Goal: Communication & Community: Answer question/provide support

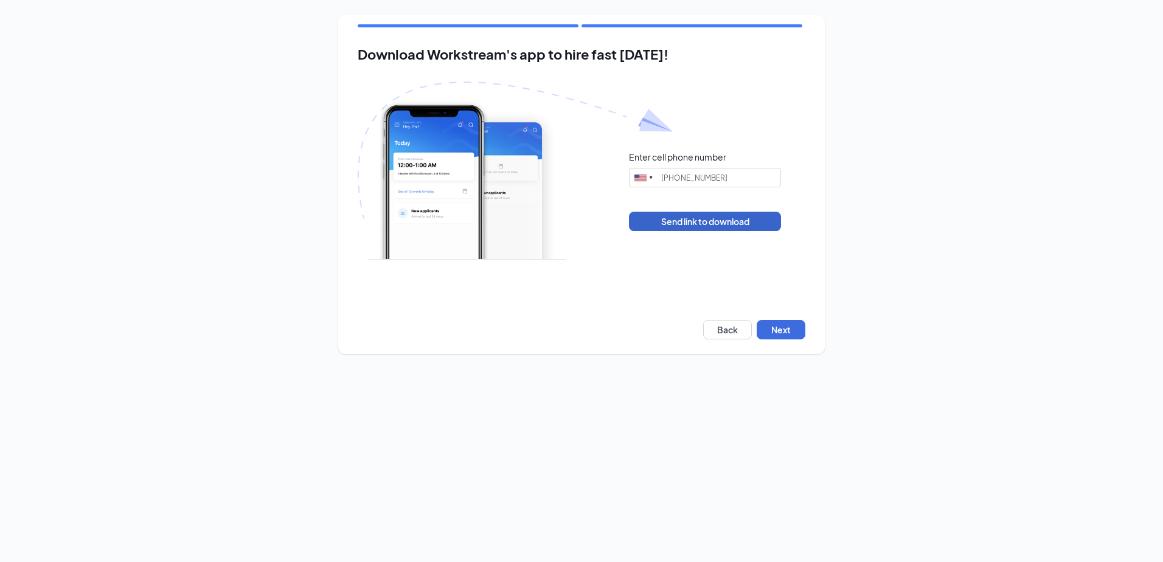
click at [700, 223] on button "Send link to download" at bounding box center [705, 221] width 152 height 19
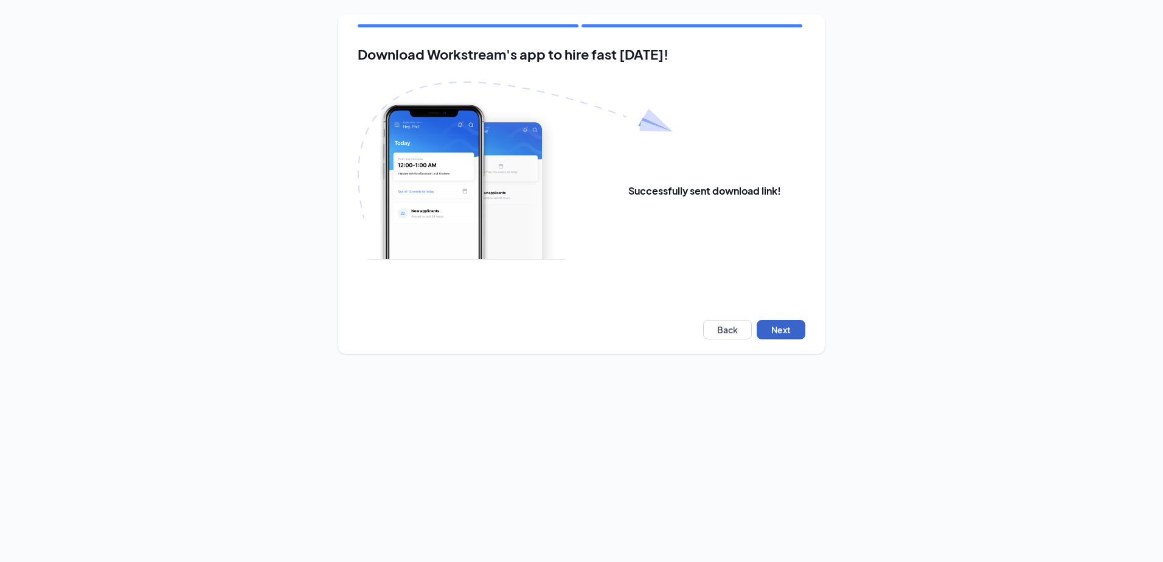
click at [780, 331] on button "Next" at bounding box center [781, 329] width 49 height 19
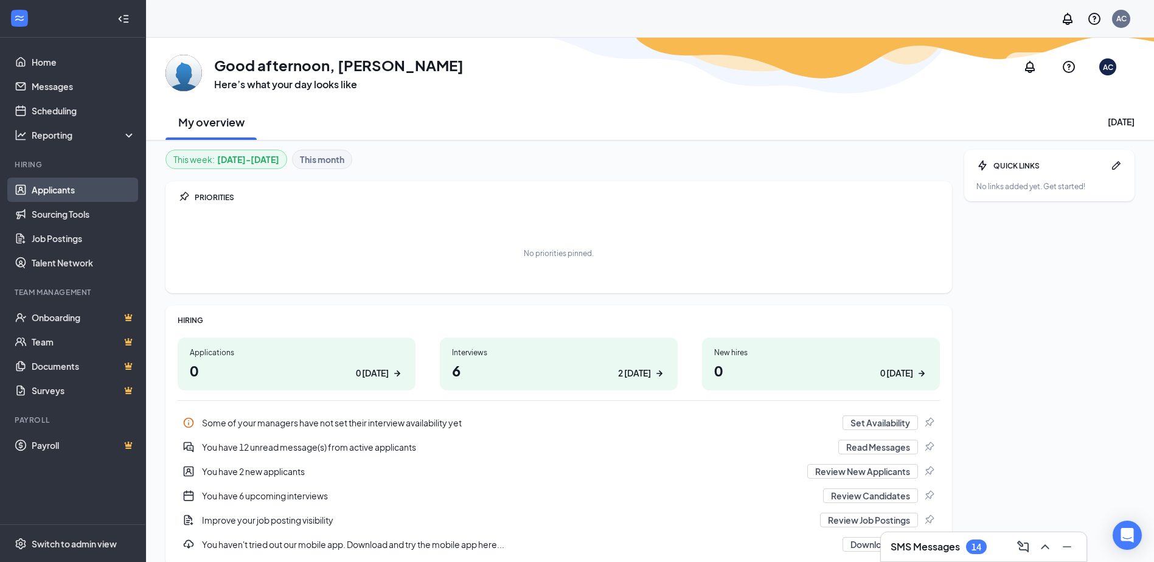
click at [60, 189] on link "Applicants" at bounding box center [84, 190] width 104 height 24
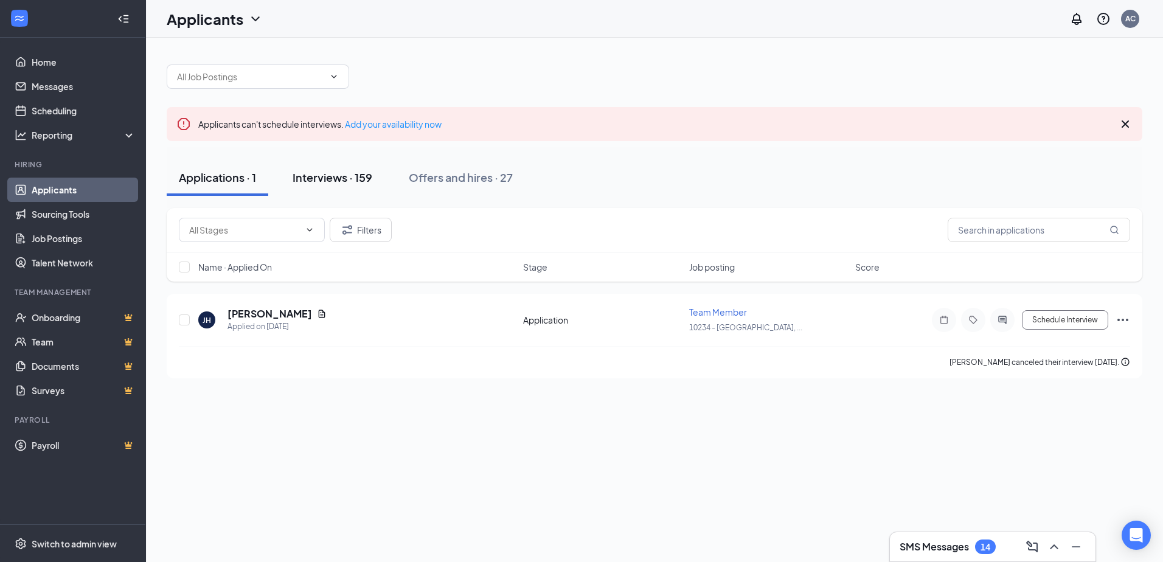
click at [333, 179] on div "Interviews · 159" at bounding box center [333, 177] width 80 height 15
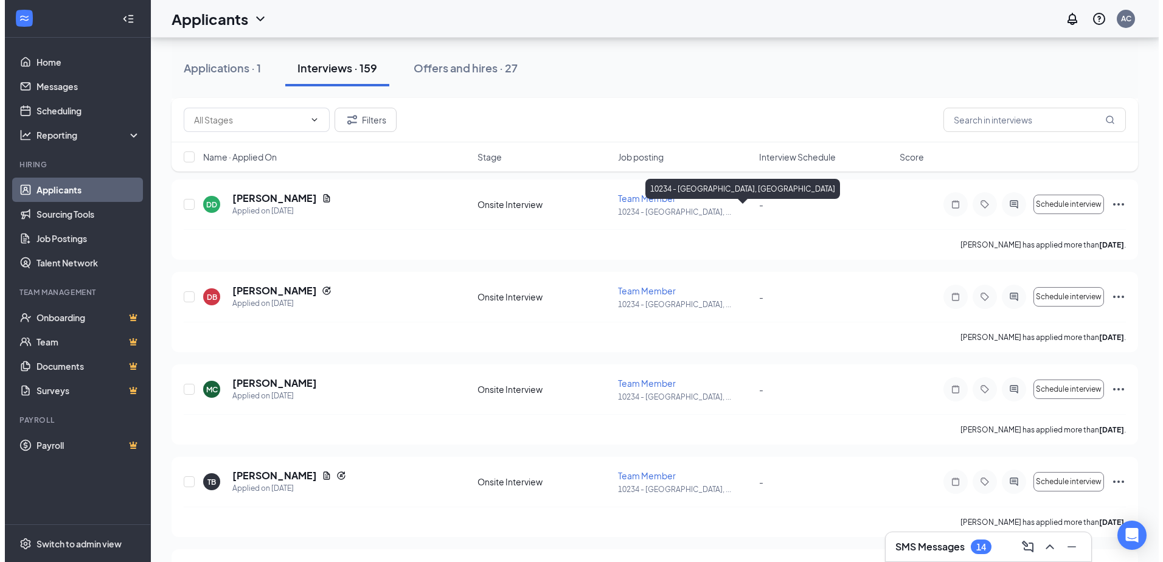
scroll to position [730, 0]
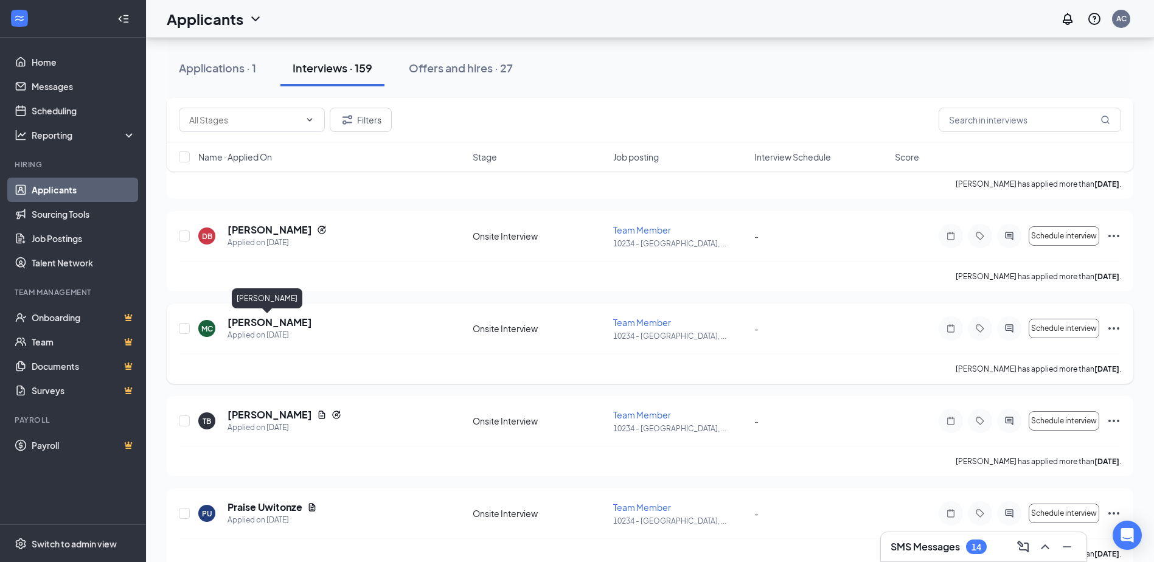
click at [267, 324] on h5 "[PERSON_NAME]" at bounding box center [269, 322] width 85 height 13
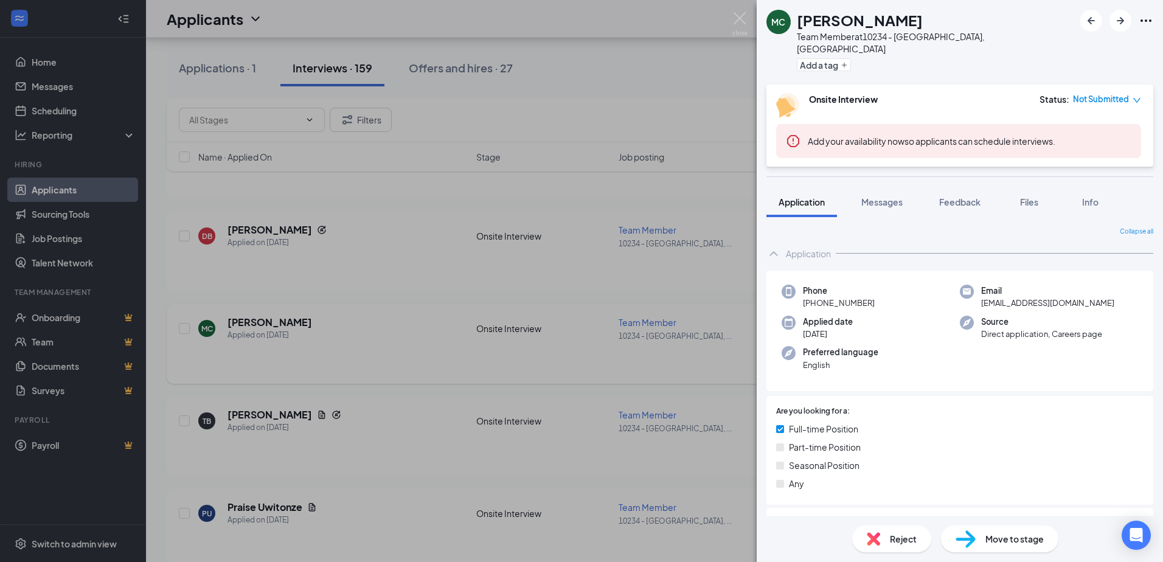
drag, startPoint x: 704, startPoint y: 313, endPoint x: 736, endPoint y: 318, distance: 32.6
click at [704, 313] on div "MC [PERSON_NAME] Team Member at 10234 - [GEOGRAPHIC_DATA], [GEOGRAPHIC_DATA] Ad…" at bounding box center [581, 281] width 1163 height 562
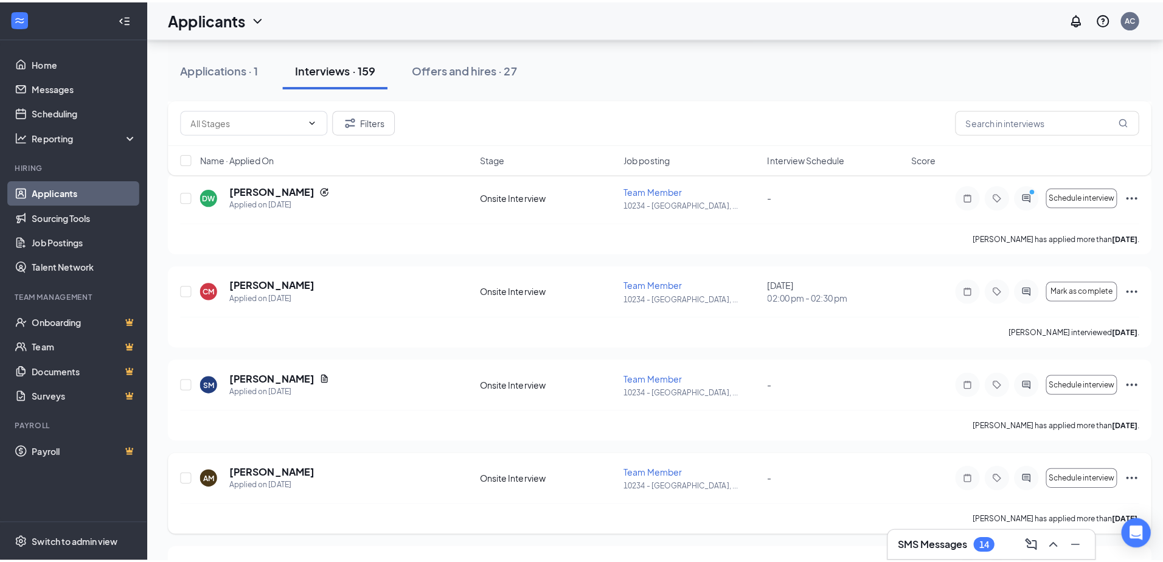
scroll to position [4258, 0]
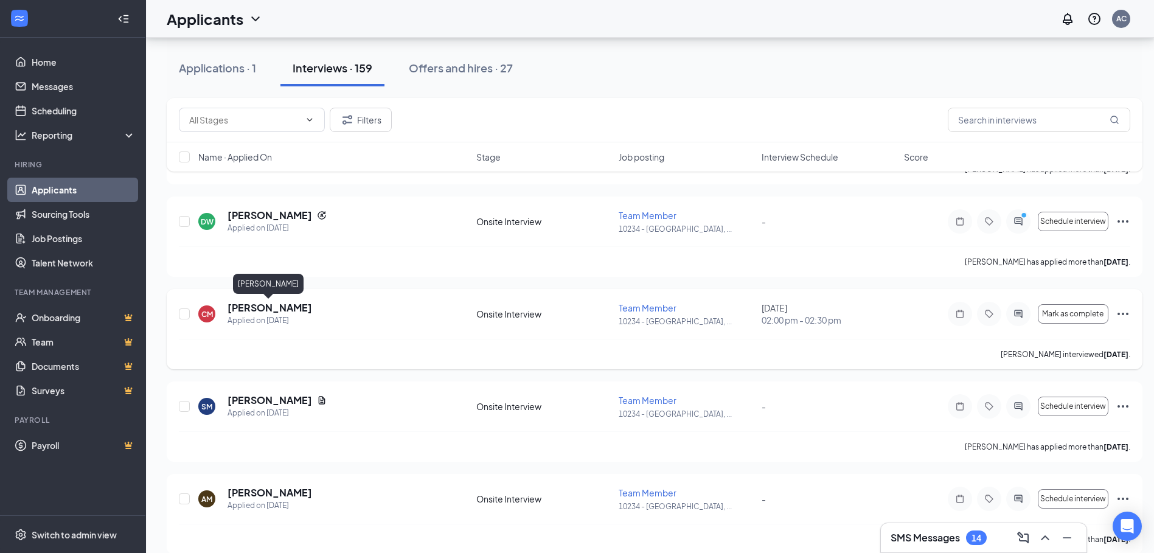
click at [300, 306] on h5 "[PERSON_NAME]" at bounding box center [269, 307] width 85 height 13
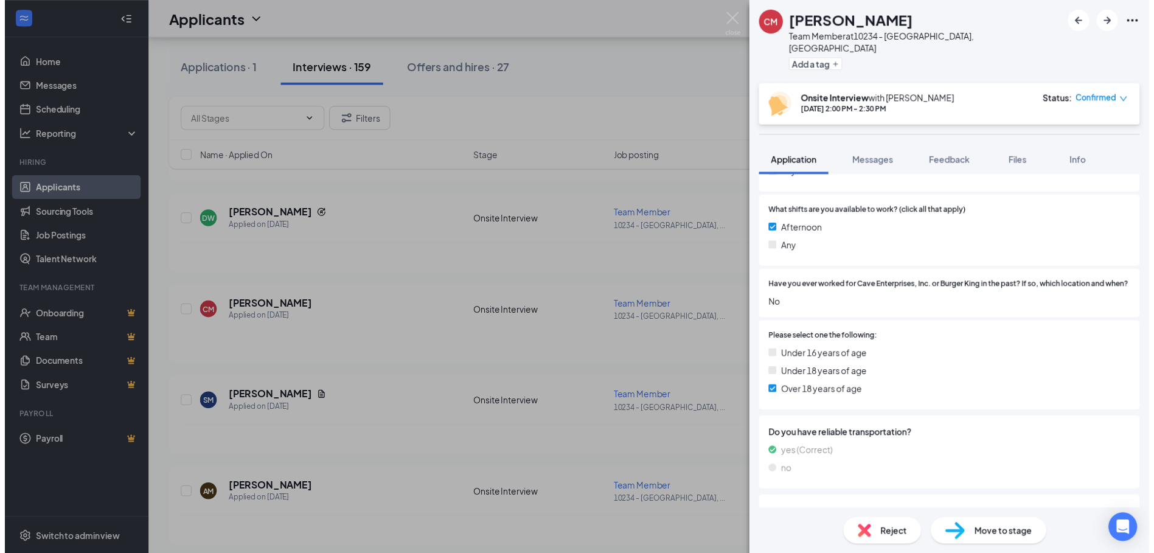
scroll to position [304, 0]
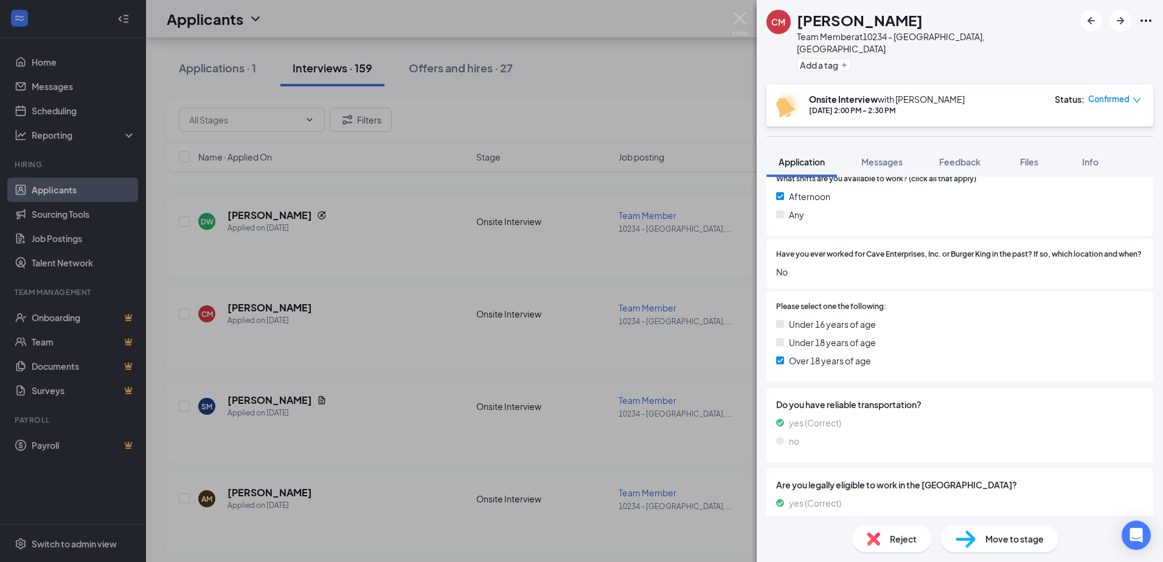
click at [693, 279] on div "[PERSON_NAME] Team Member at 10234 - [GEOGRAPHIC_DATA], [GEOGRAPHIC_DATA] Add a…" at bounding box center [581, 281] width 1163 height 562
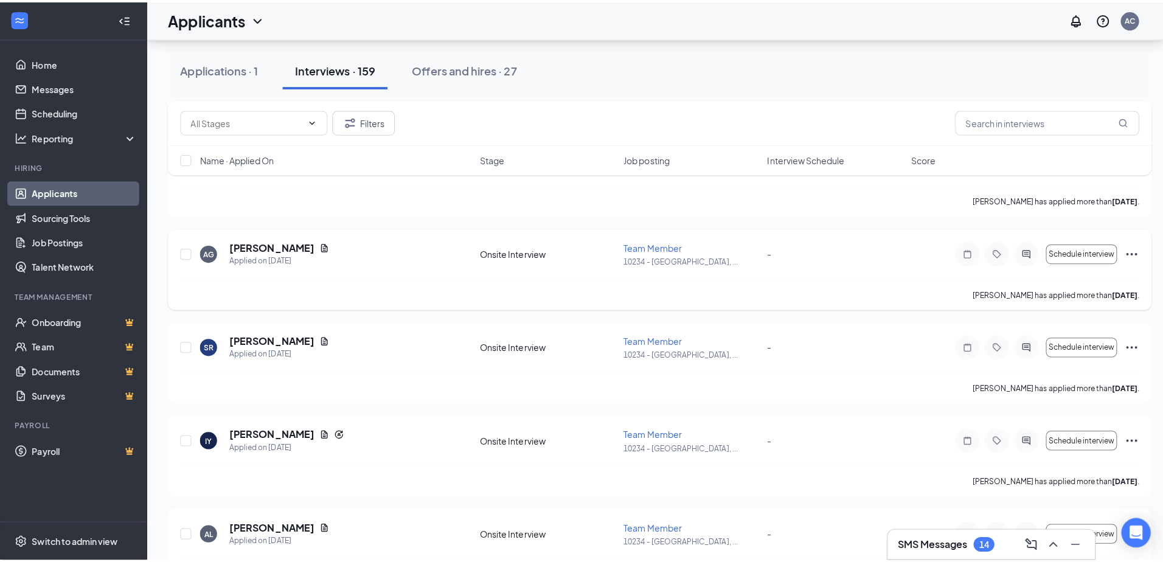
scroll to position [6508, 0]
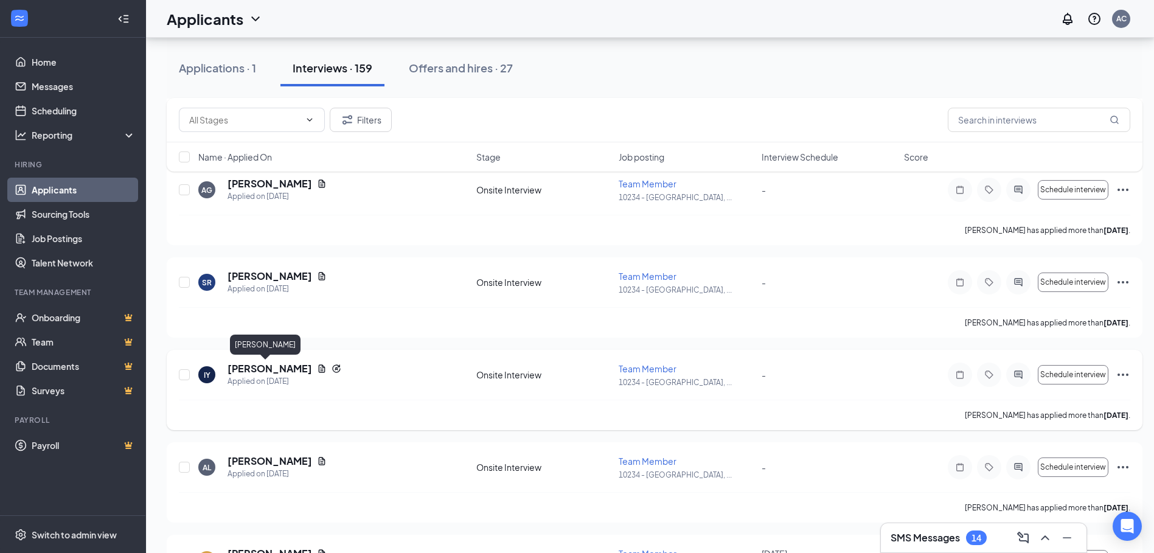
click at [254, 367] on h5 "[PERSON_NAME]" at bounding box center [269, 368] width 85 height 13
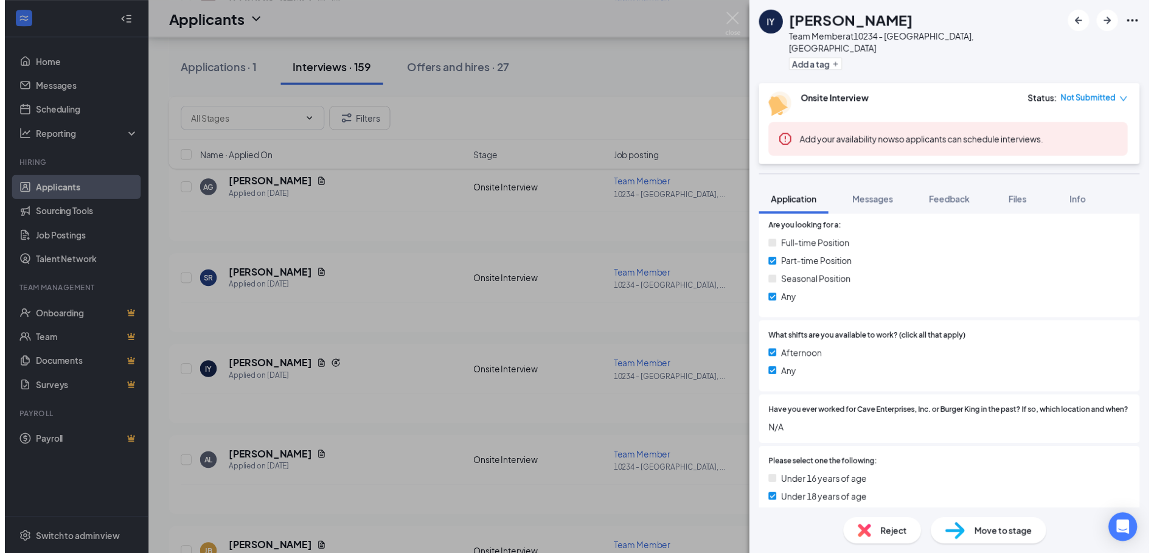
scroll to position [243, 0]
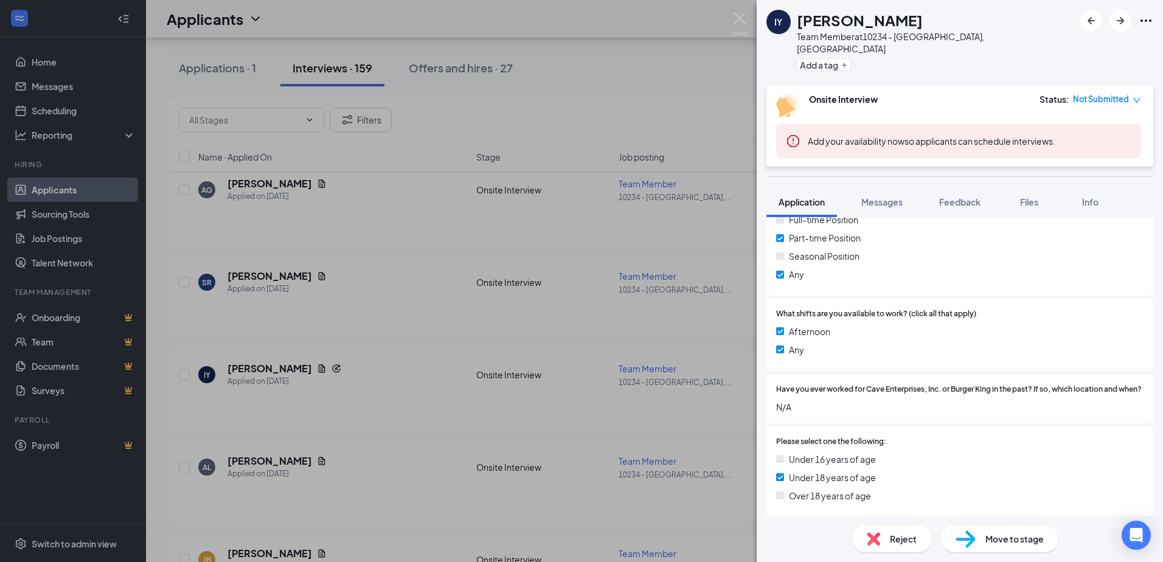
click at [679, 337] on div "IY [PERSON_NAME] Team Member at 10234 - [GEOGRAPHIC_DATA], [GEOGRAPHIC_DATA] Ad…" at bounding box center [581, 281] width 1163 height 562
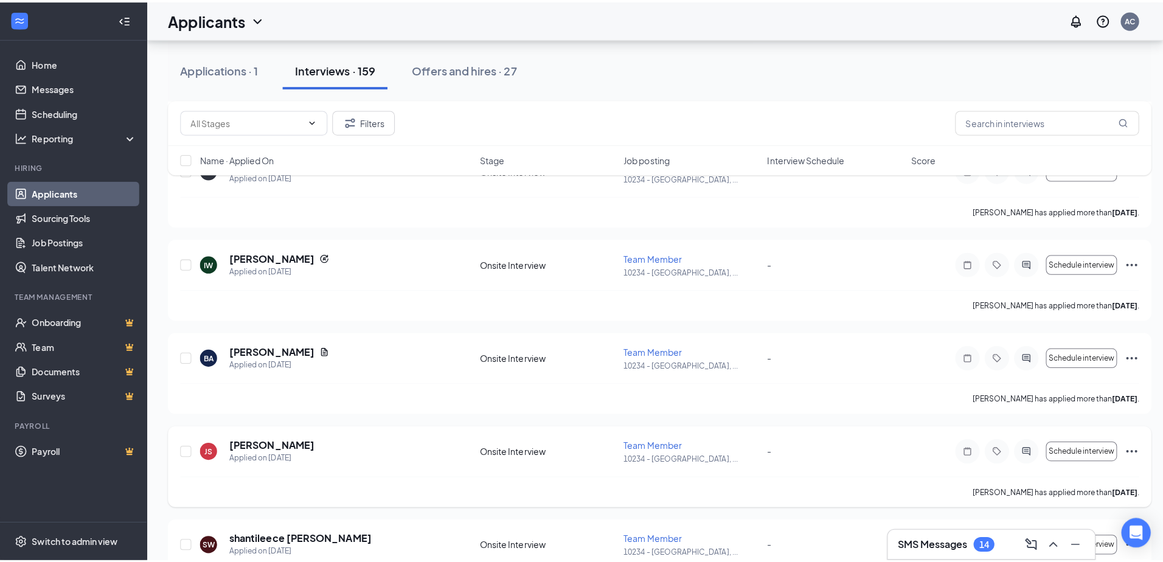
scroll to position [7238, 0]
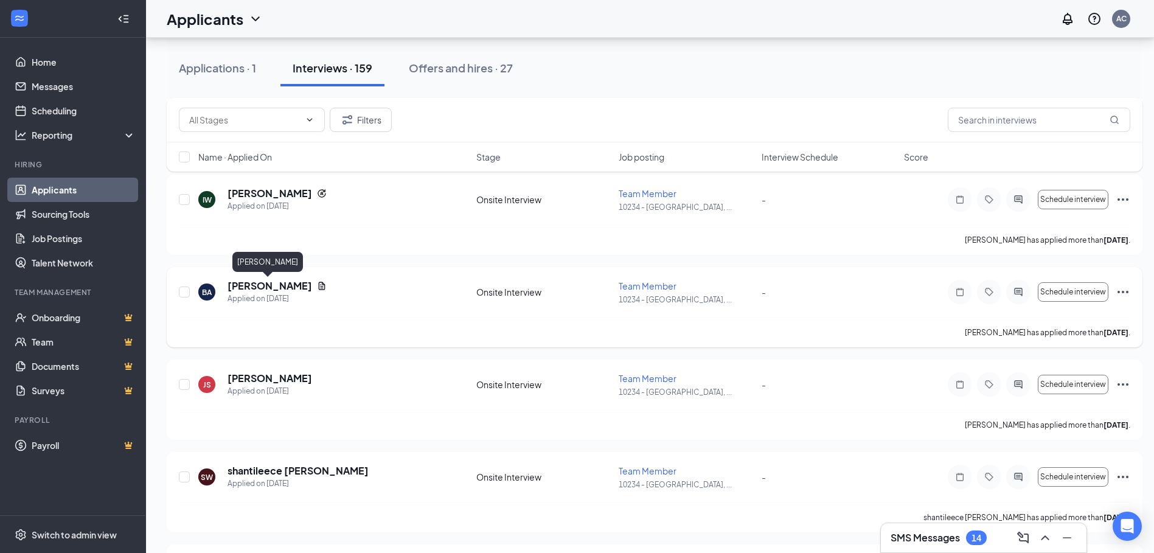
click at [259, 285] on h5 "[PERSON_NAME]" at bounding box center [269, 285] width 85 height 13
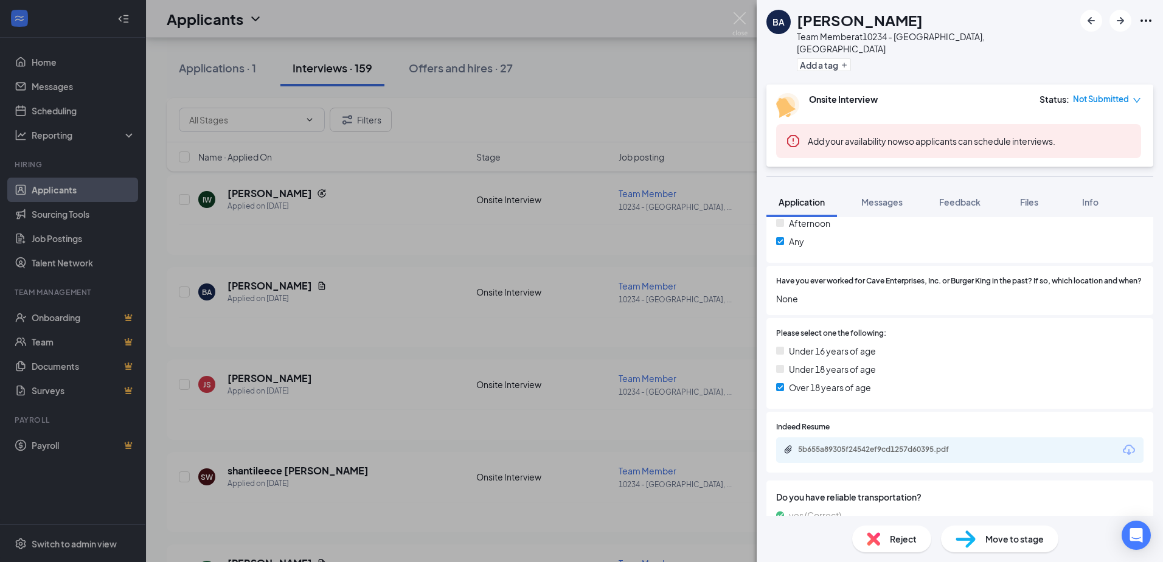
scroll to position [378, 0]
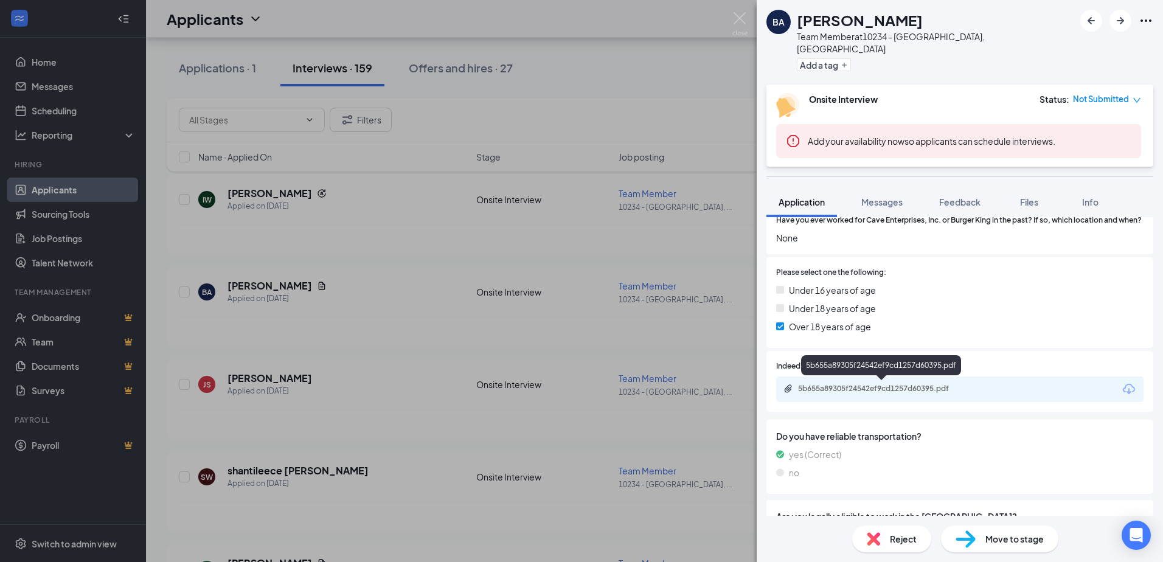
click at [869, 386] on div "5b655a89305f24542ef9cd1257d60395.pdf" at bounding box center [883, 389] width 170 height 10
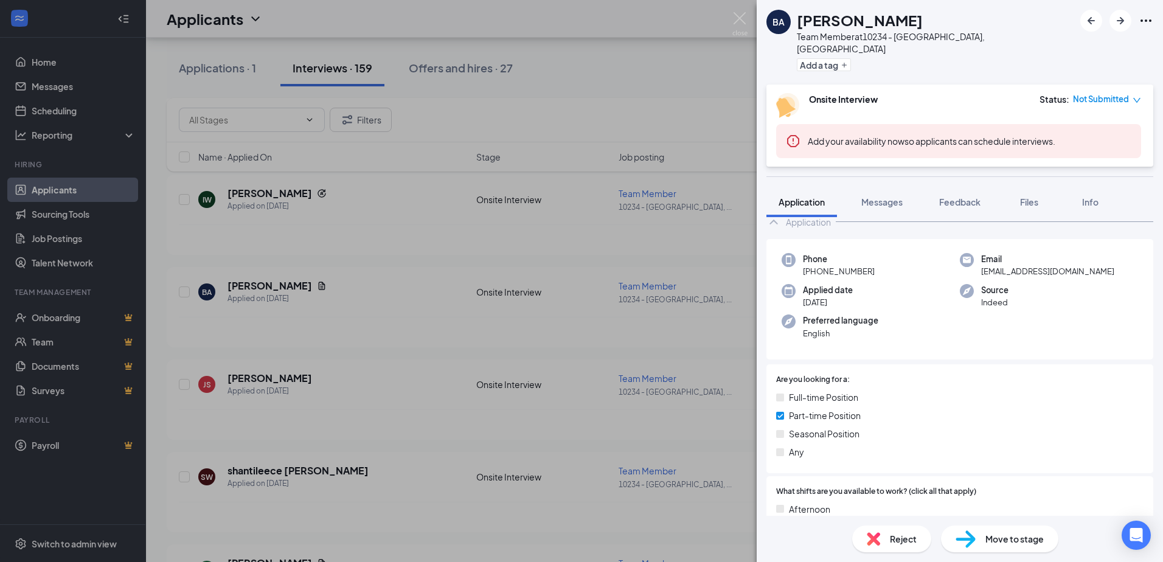
scroll to position [0, 0]
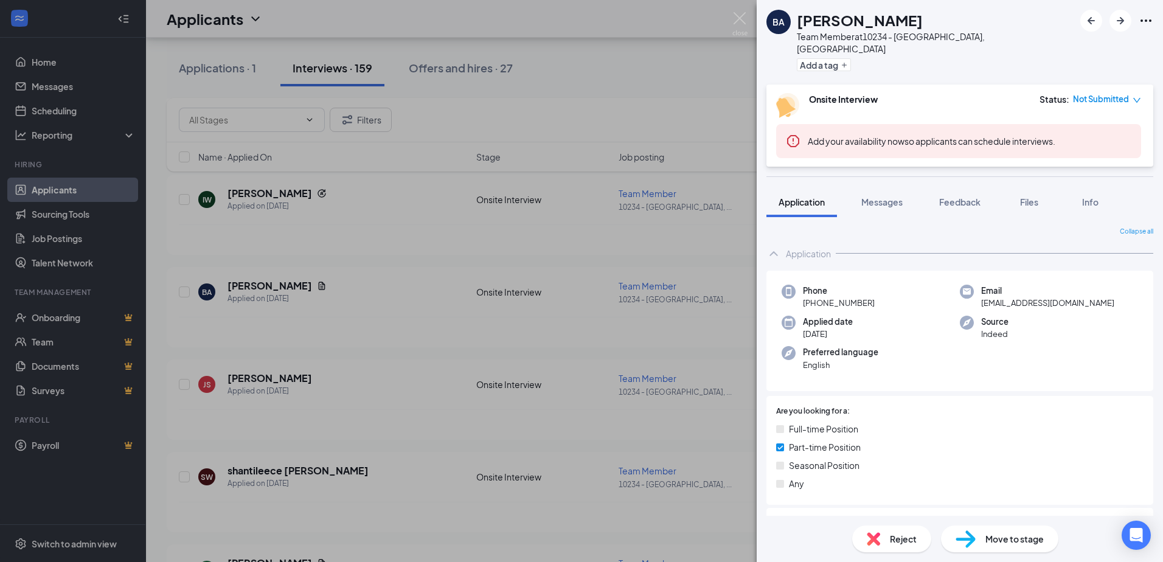
click at [583, 246] on div "BA [PERSON_NAME] Team Member at 10234 - [GEOGRAPHIC_DATA], [GEOGRAPHIC_DATA] Ad…" at bounding box center [581, 281] width 1163 height 562
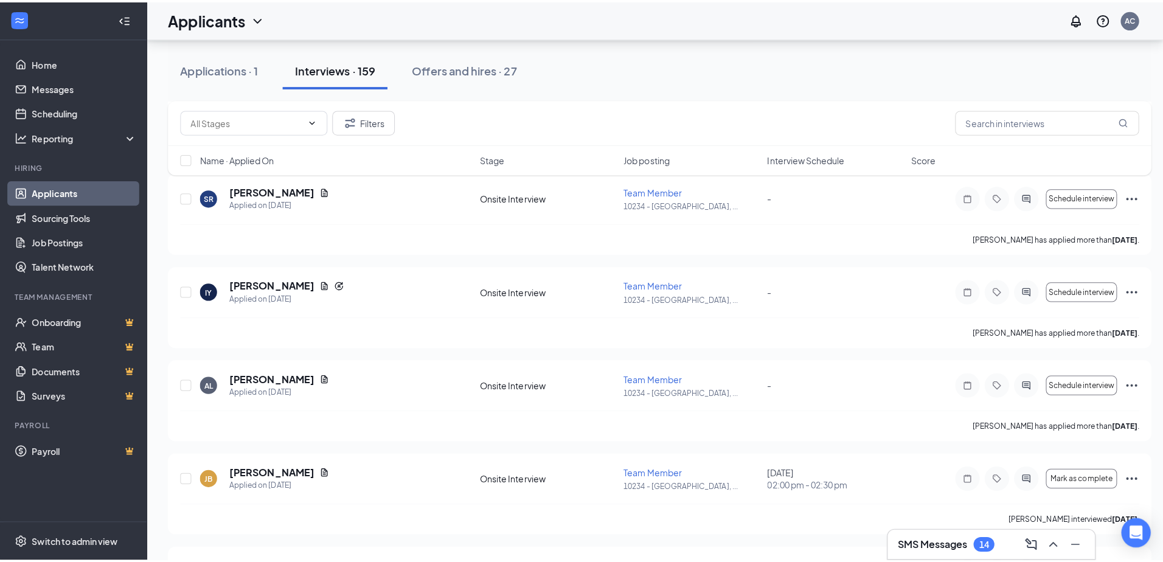
scroll to position [6605, 0]
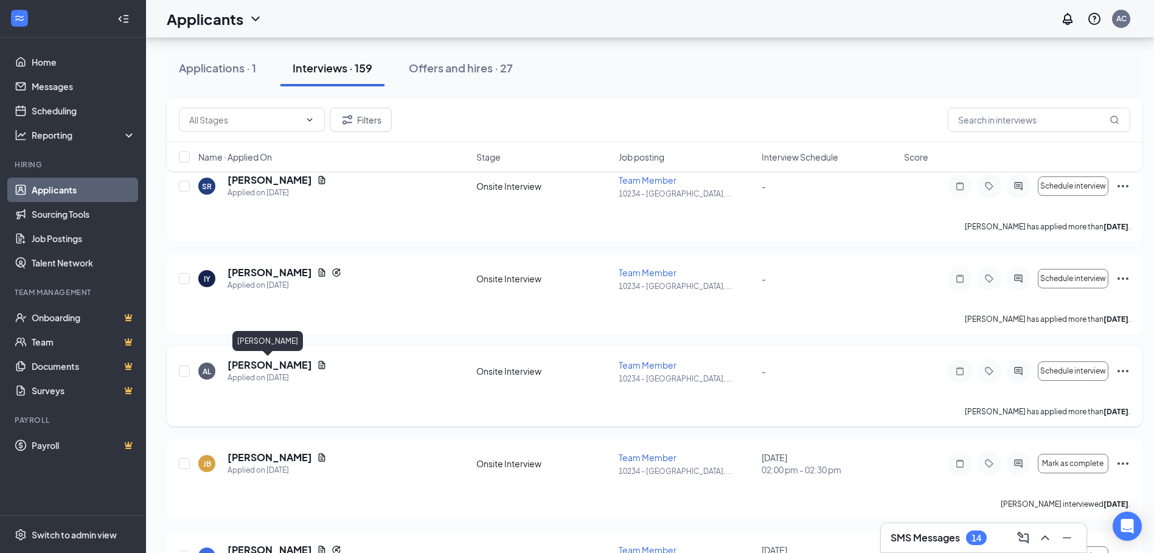
click at [255, 367] on h5 "[PERSON_NAME]" at bounding box center [269, 364] width 85 height 13
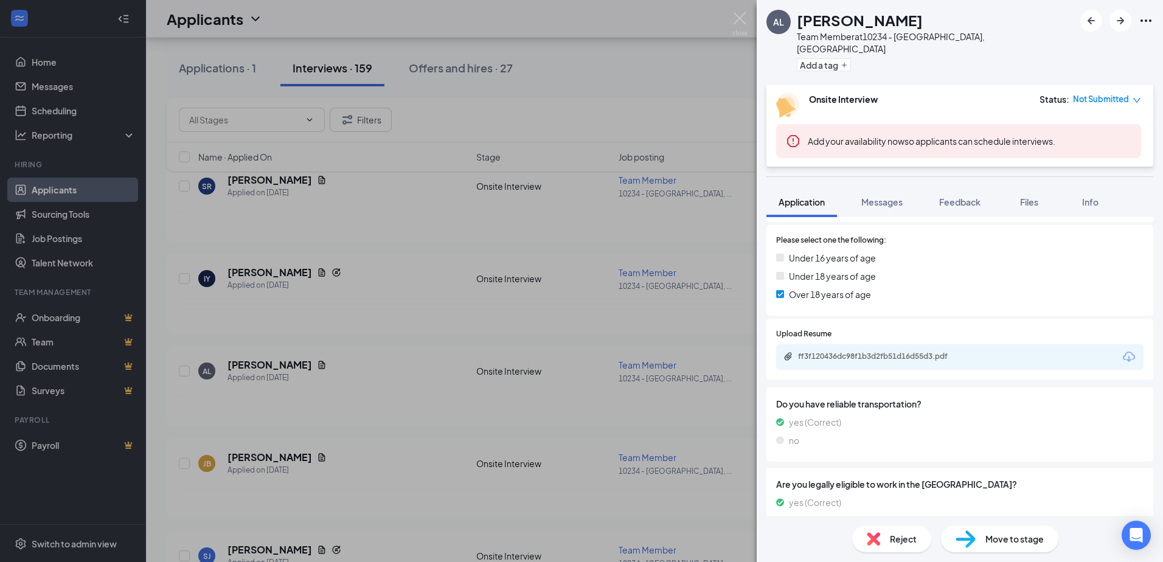
scroll to position [426, 0]
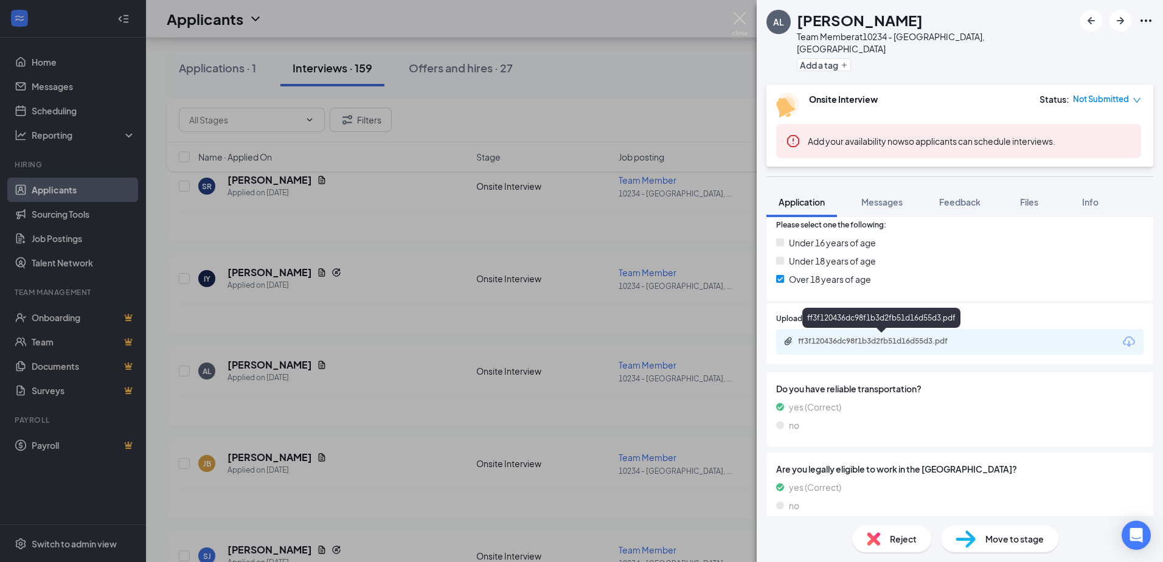
click at [855, 339] on div "ff3f120436dc98f1b3d2fb51d16d55d3.pdf" at bounding box center [883, 341] width 170 height 10
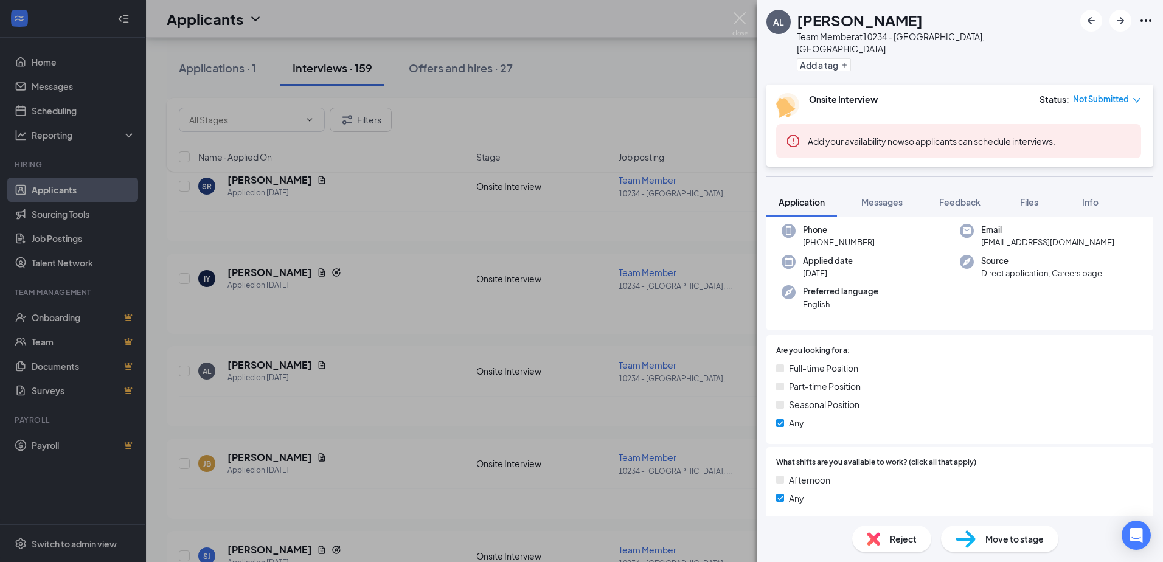
scroll to position [0, 0]
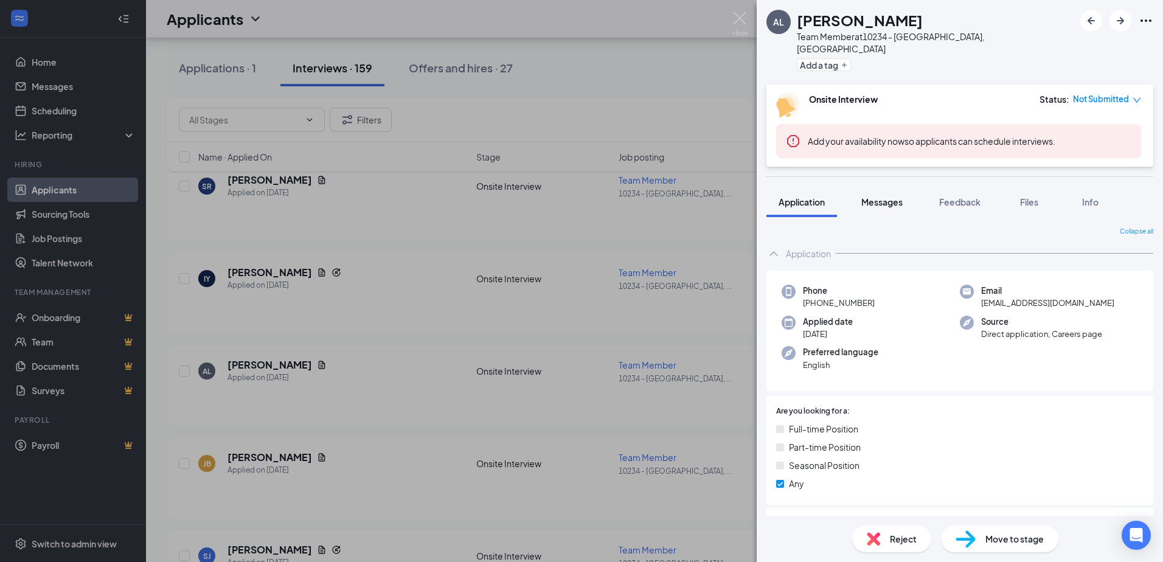
click at [879, 196] on span "Messages" at bounding box center [881, 201] width 41 height 11
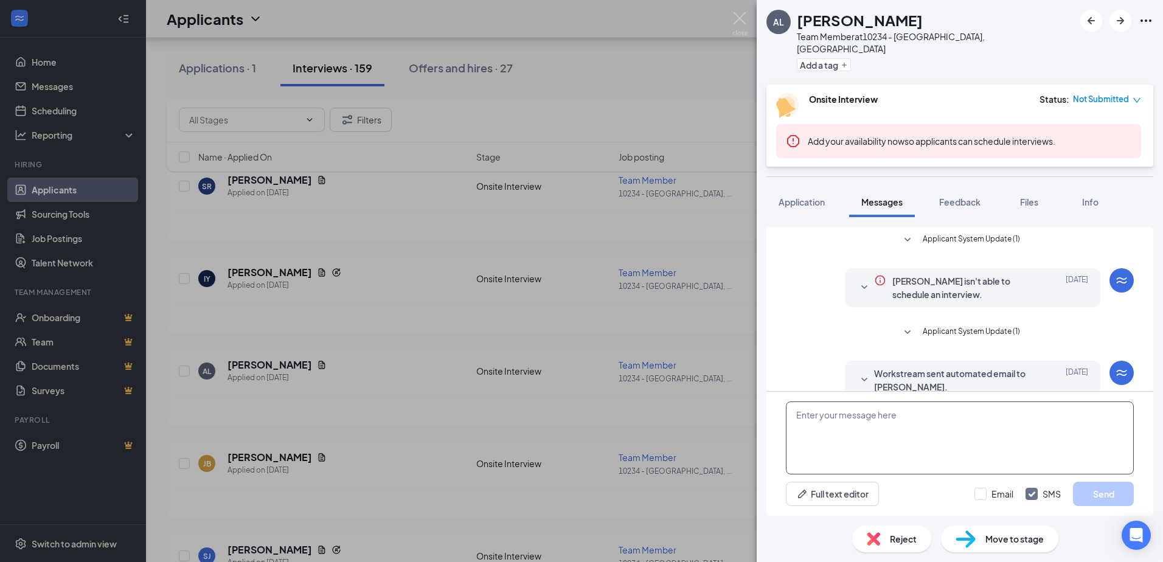
click at [808, 412] on textarea at bounding box center [960, 437] width 348 height 73
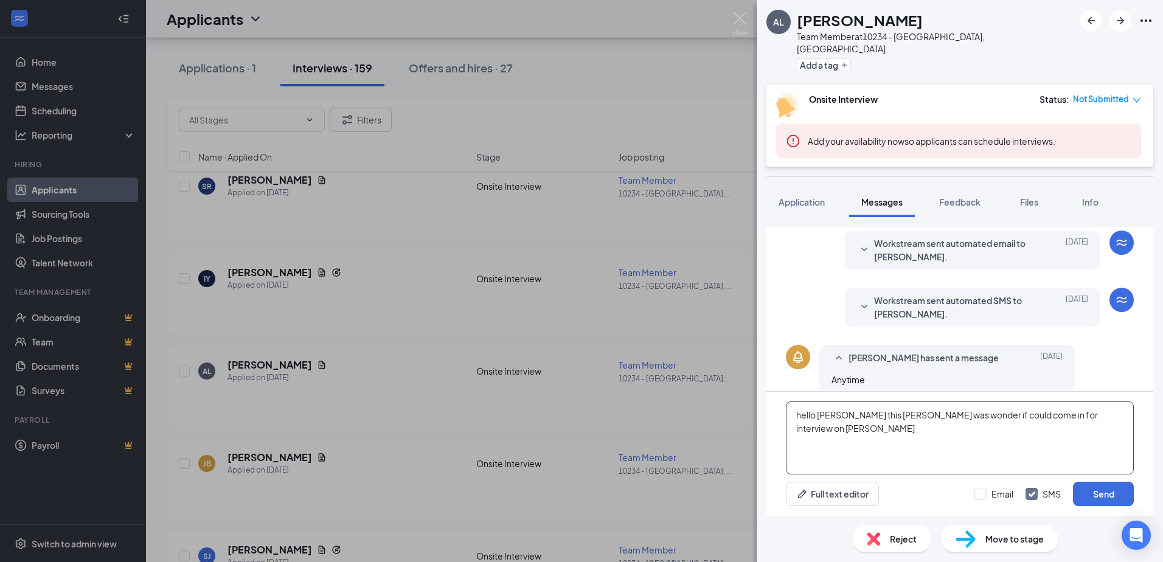
scroll to position [131, 0]
click at [881, 430] on textarea "hello [PERSON_NAME] this [PERSON_NAME] from bk was wonder if could come in for …" at bounding box center [960, 437] width 348 height 73
click at [939, 440] on textarea "hello [PERSON_NAME] this [PERSON_NAME] from bk was wonder if could come in for …" at bounding box center [960, 437] width 348 height 73
click at [1090, 429] on textarea "hello [PERSON_NAME] this [PERSON_NAME] from bk was wonder if could come in for …" at bounding box center [960, 437] width 348 height 73
type textarea "hello [PERSON_NAME] this [PERSON_NAME] from bk was wonder if could come in for …"
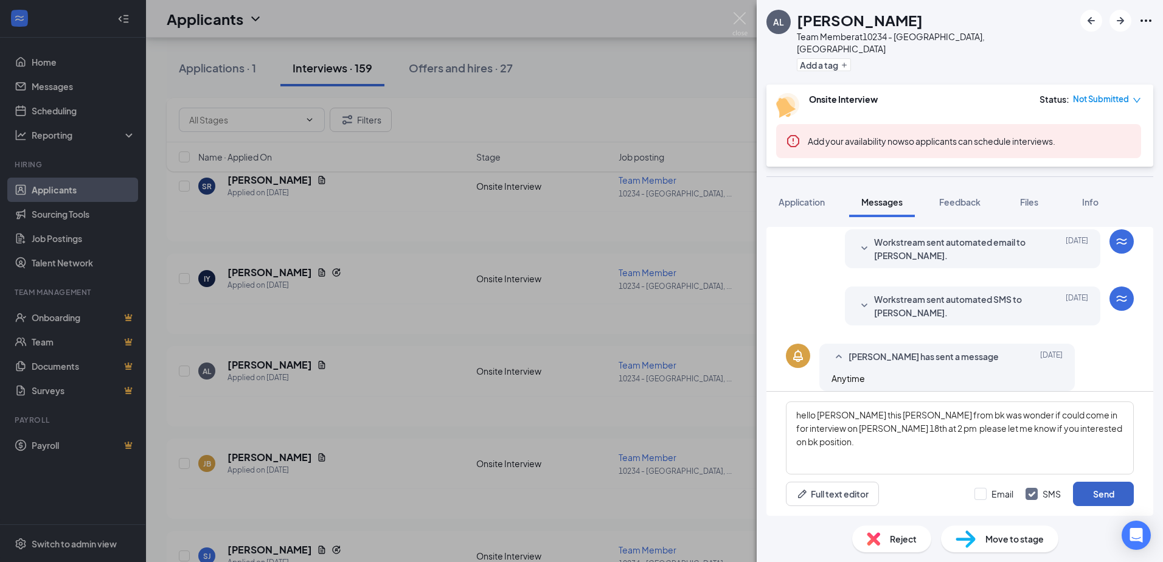
click at [1103, 492] on button "Send" at bounding box center [1103, 494] width 61 height 24
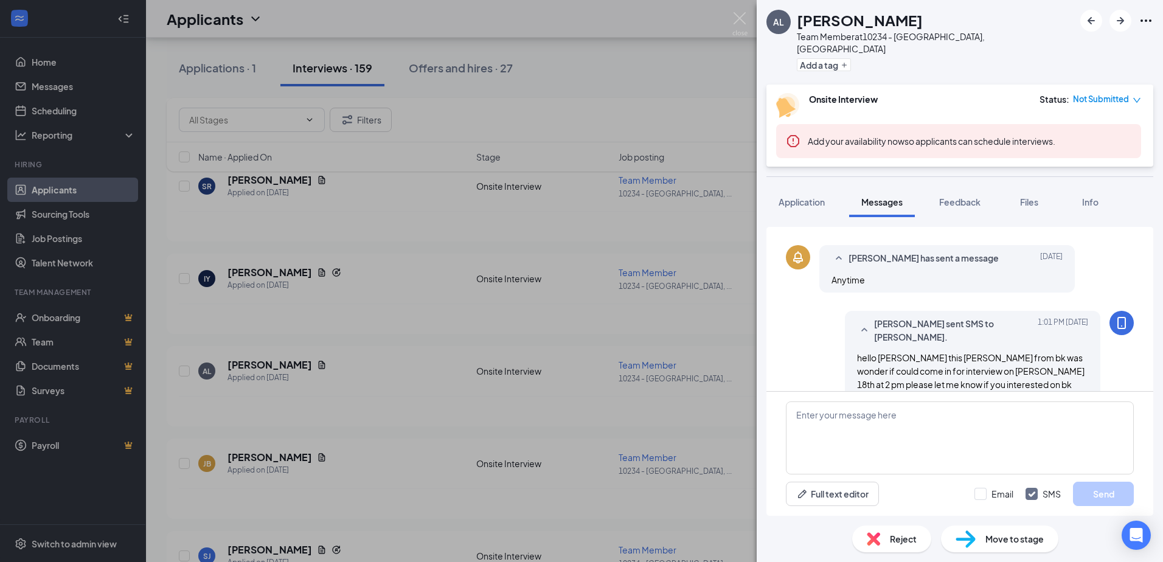
scroll to position [236, 0]
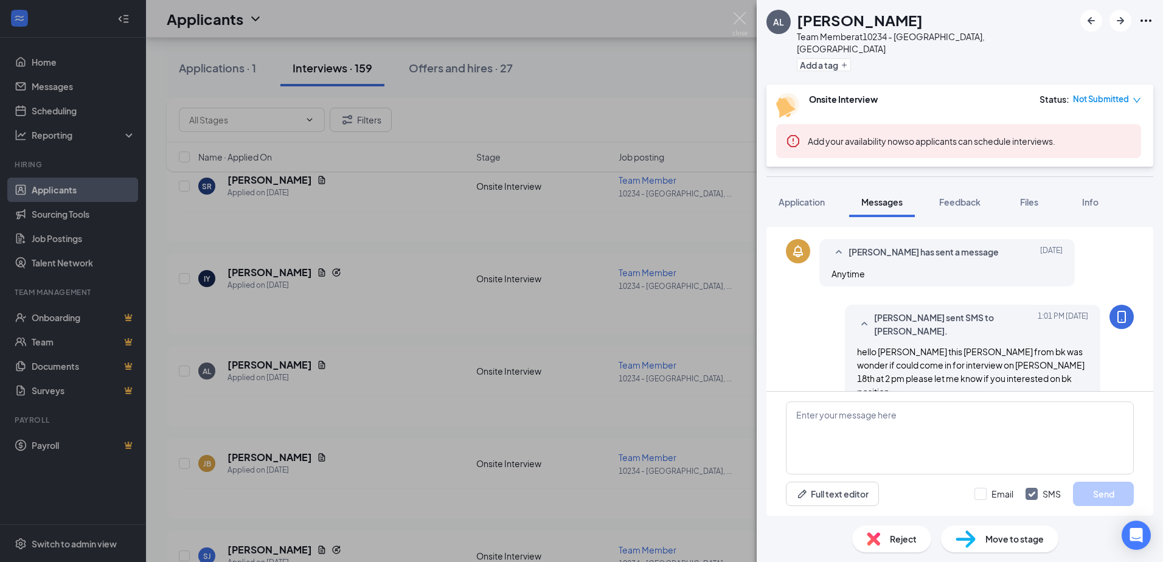
click at [676, 350] on div "AL [PERSON_NAME] Team Member at 10234 - [GEOGRAPHIC_DATA], [GEOGRAPHIC_DATA] Ad…" at bounding box center [581, 281] width 1163 height 562
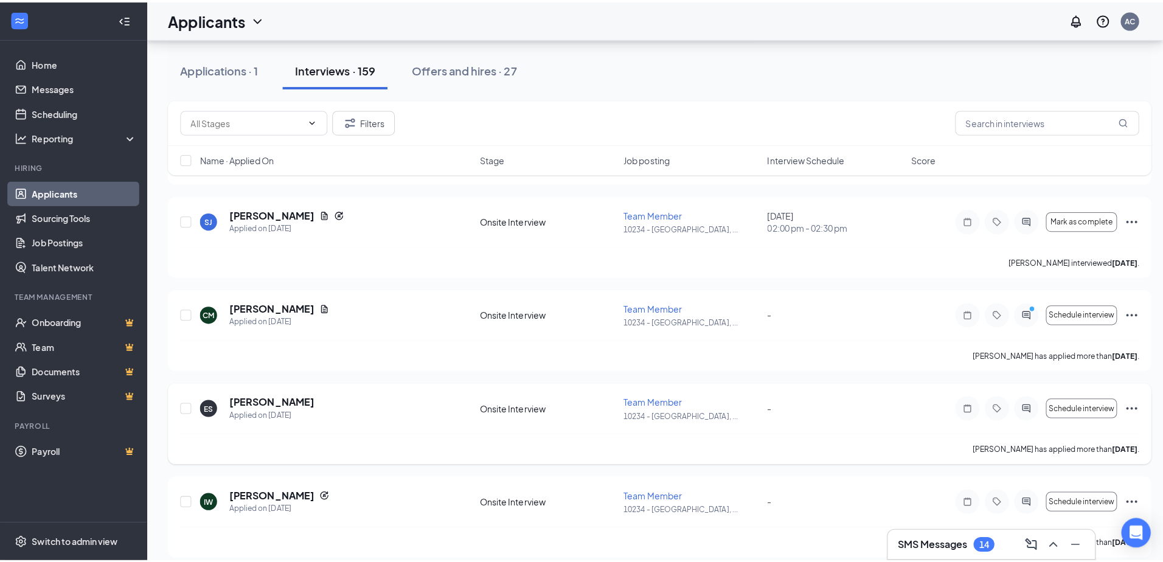
scroll to position [6970, 0]
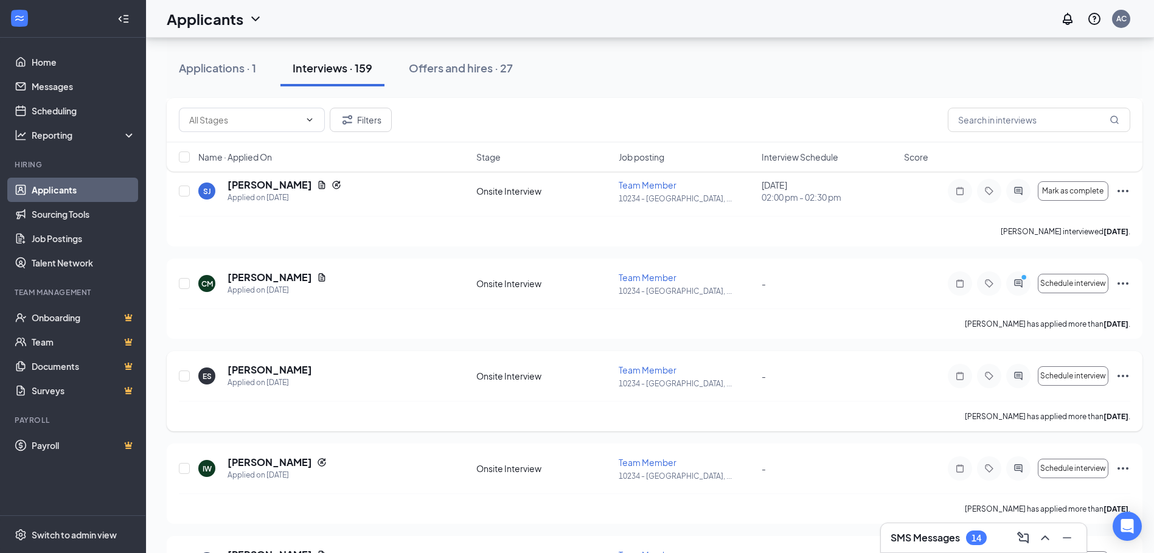
click at [252, 369] on h5 "[PERSON_NAME]" at bounding box center [269, 369] width 85 height 13
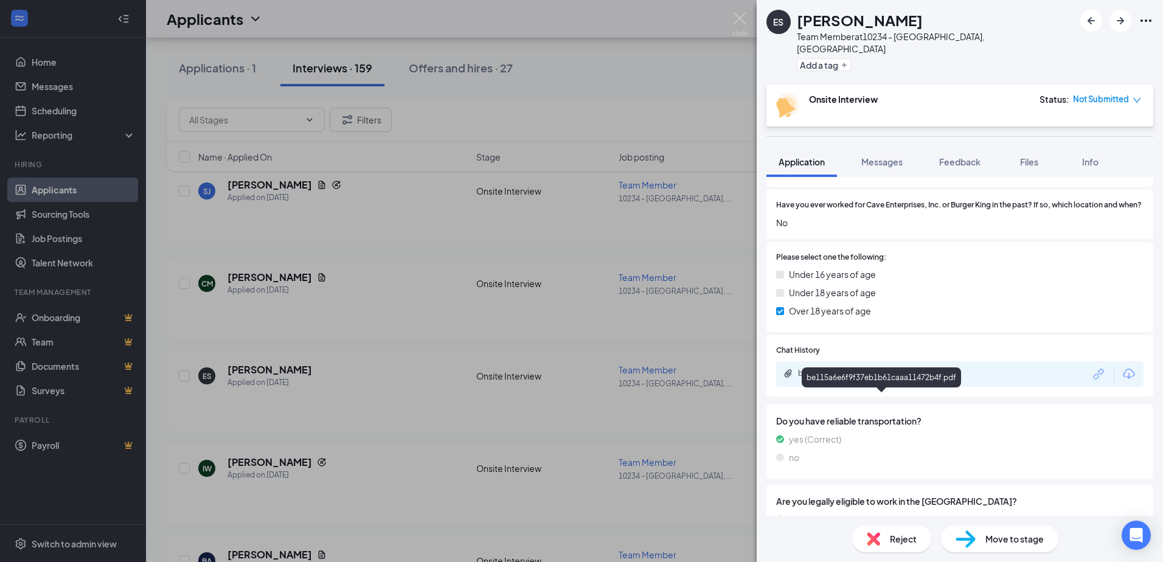
scroll to position [426, 0]
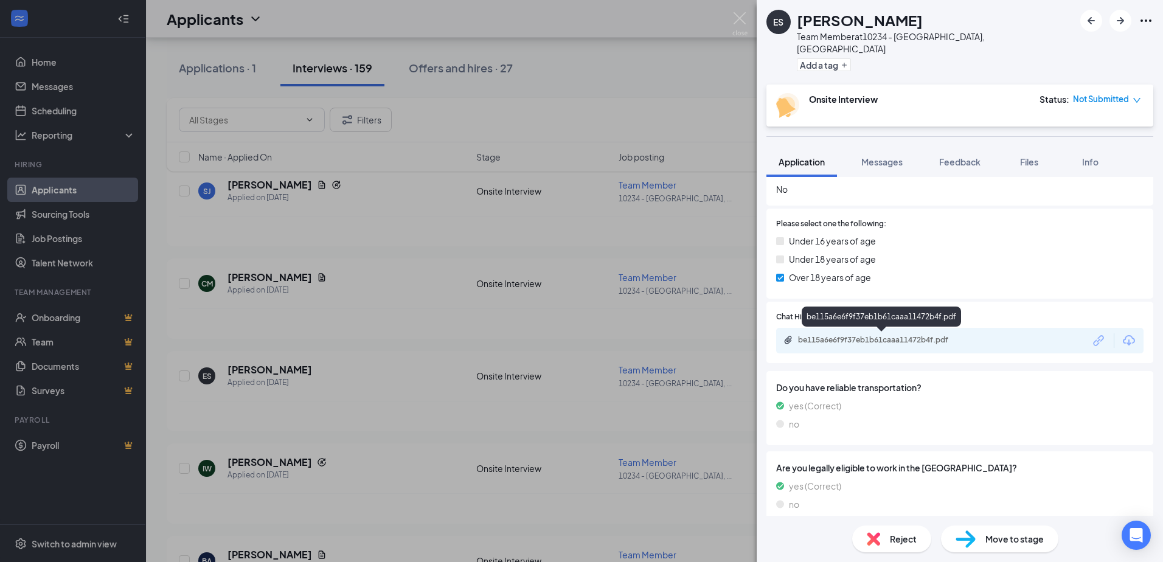
click at [864, 337] on div "be115a6e6f9f37eb1b61caaa11472b4f.pdf" at bounding box center [883, 340] width 170 height 10
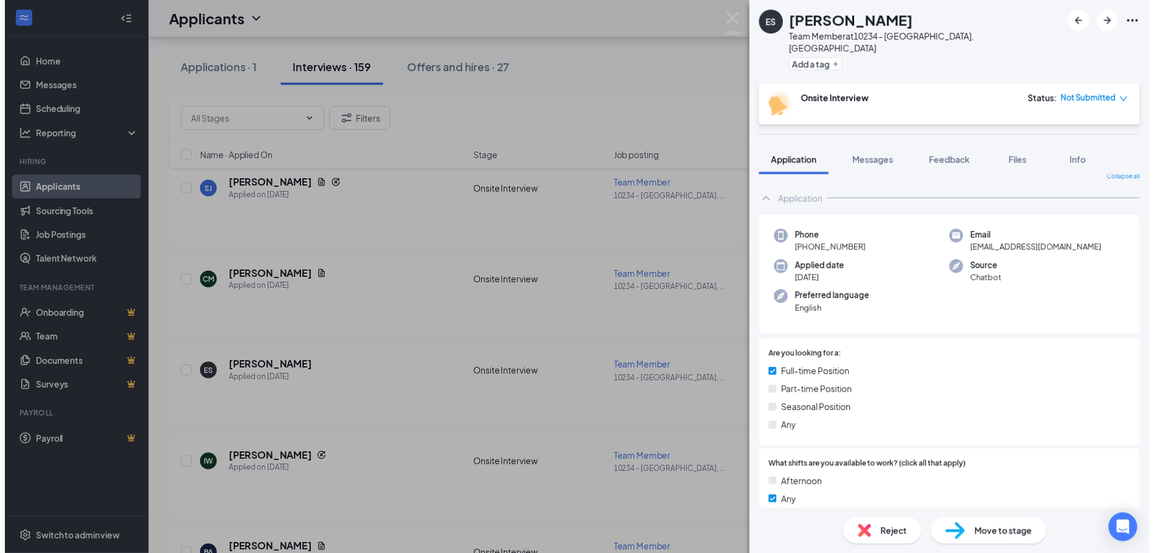
scroll to position [0, 0]
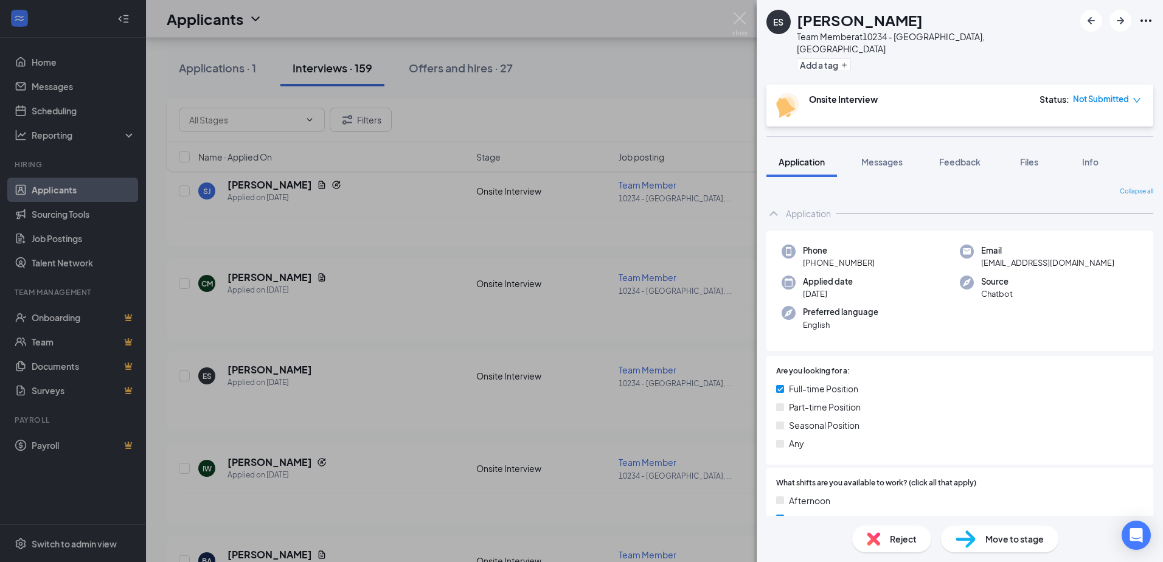
click at [696, 105] on div "ES [PERSON_NAME] Team Member at 10234 - [GEOGRAPHIC_DATA], [GEOGRAPHIC_DATA] Ad…" at bounding box center [581, 281] width 1163 height 562
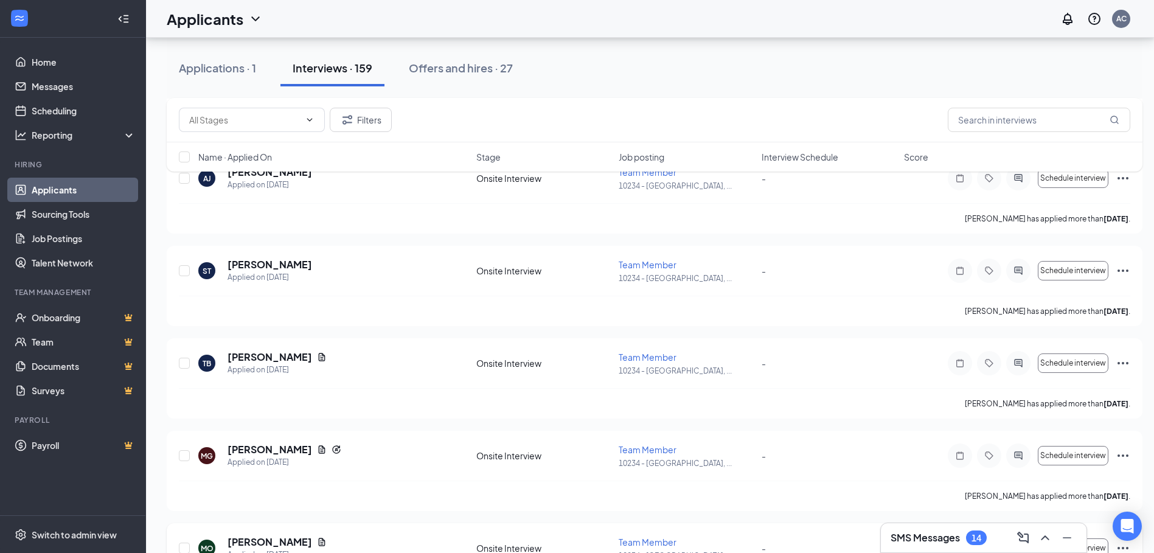
scroll to position [5999, 0]
